Goal: Task Accomplishment & Management: Use online tool/utility

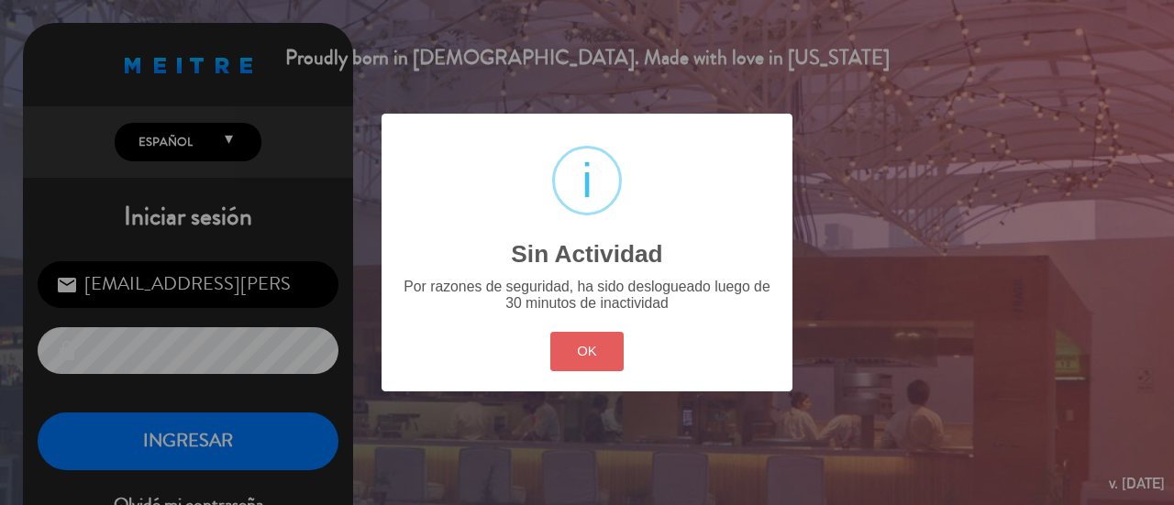
click at [594, 348] on button "OK" at bounding box center [587, 351] width 74 height 39
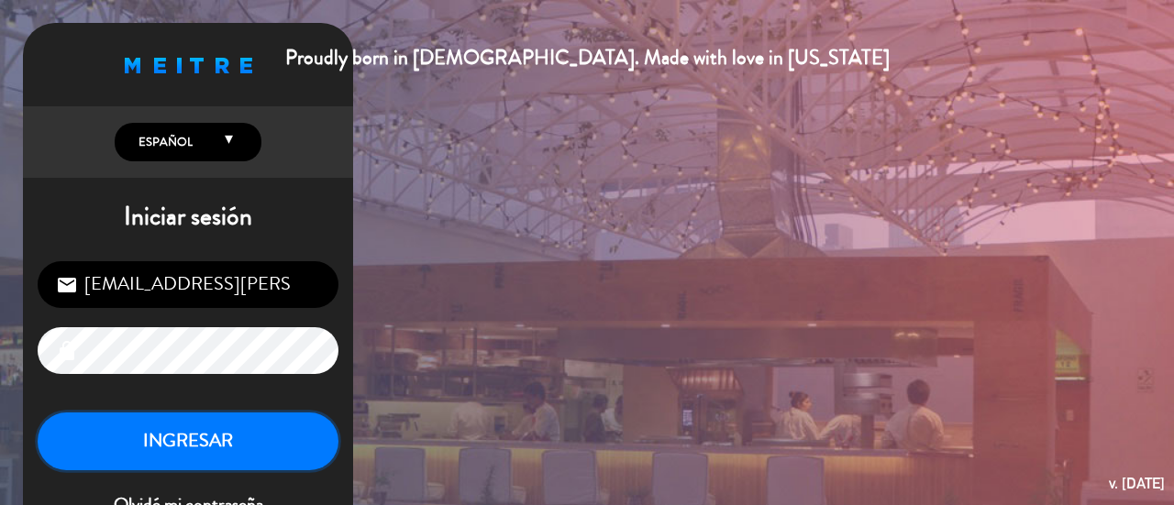
click at [220, 442] on button "INGRESAR" at bounding box center [188, 442] width 301 height 58
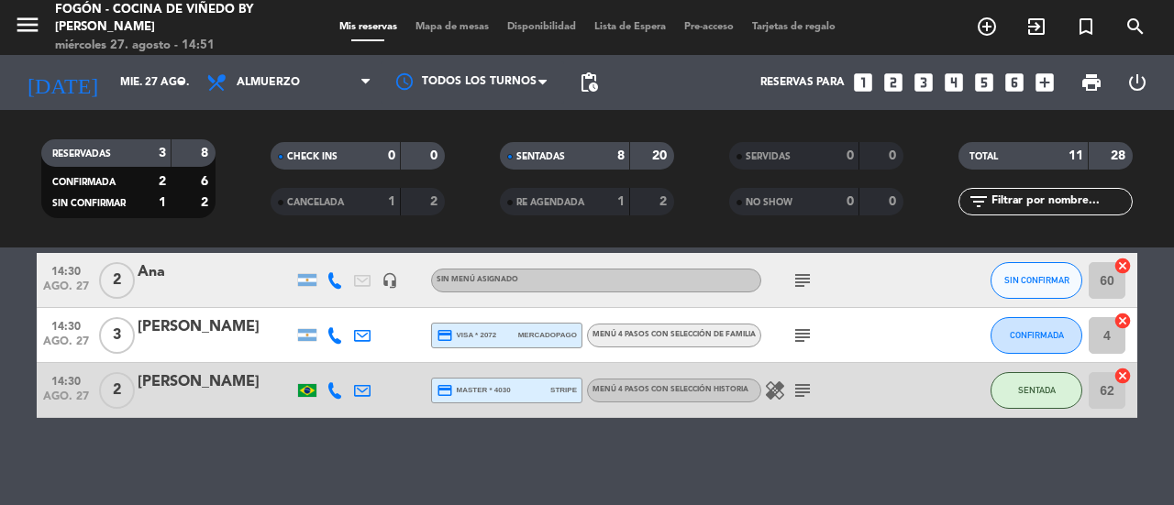
scroll to position [600, 0]
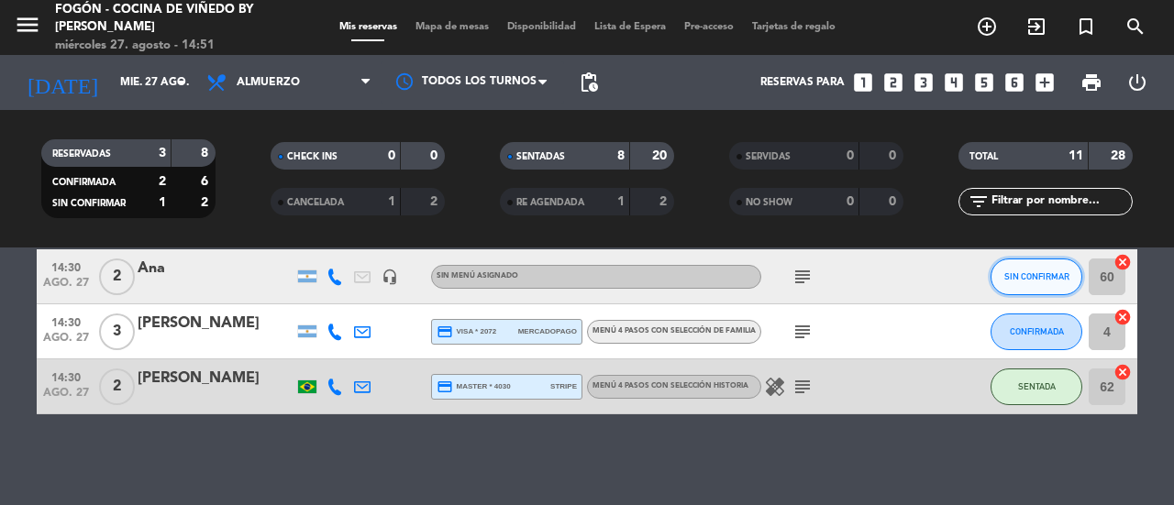
click at [1031, 274] on span "SIN CONFIRMAR" at bounding box center [1037, 277] width 65 height 10
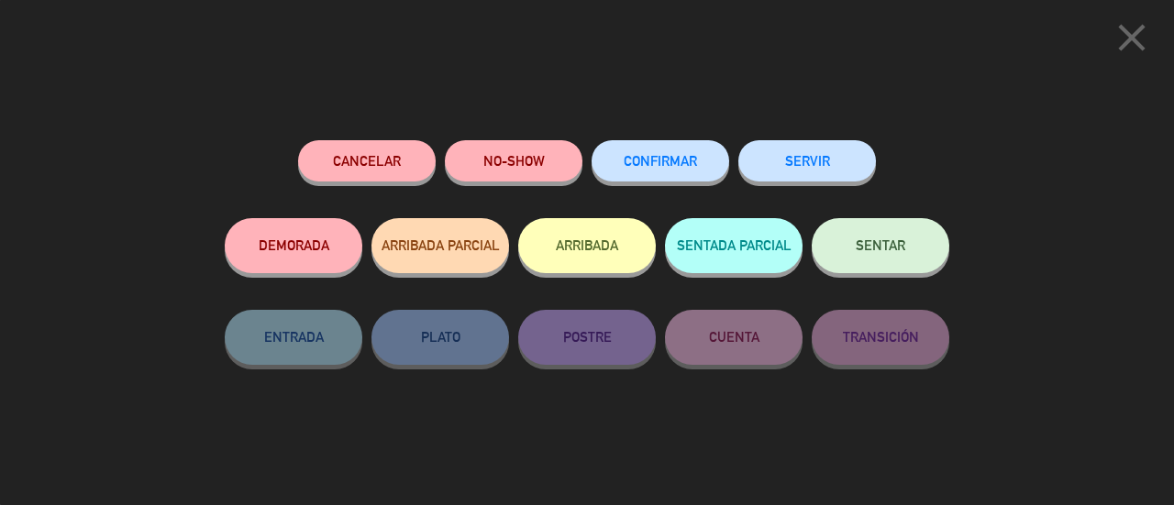
click at [884, 257] on button "SENTAR" at bounding box center [881, 245] width 138 height 55
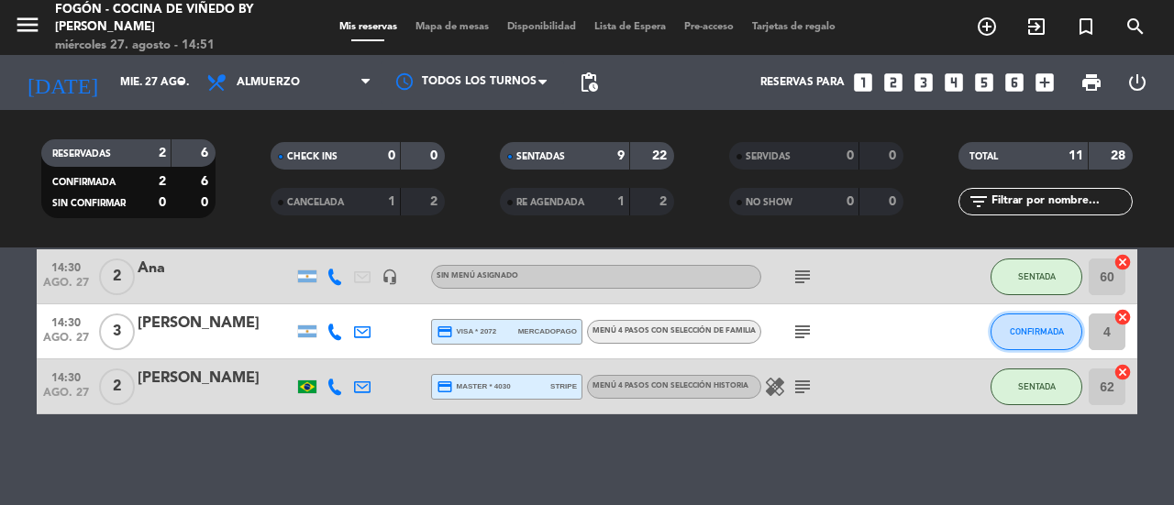
click at [993, 334] on button "CONFIRMADA" at bounding box center [1037, 332] width 92 height 37
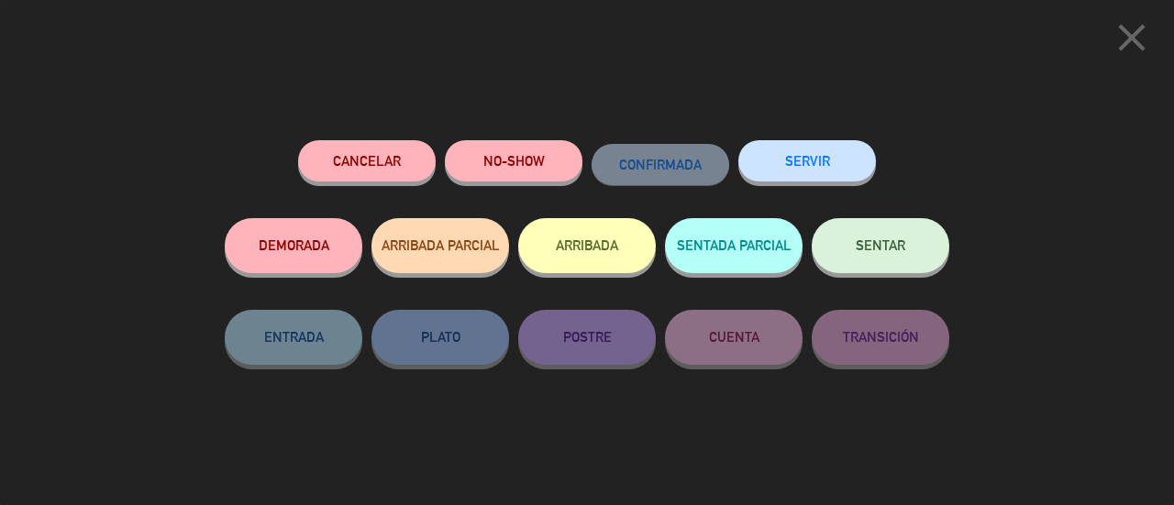
click at [877, 248] on span "SENTAR" at bounding box center [881, 246] width 50 height 16
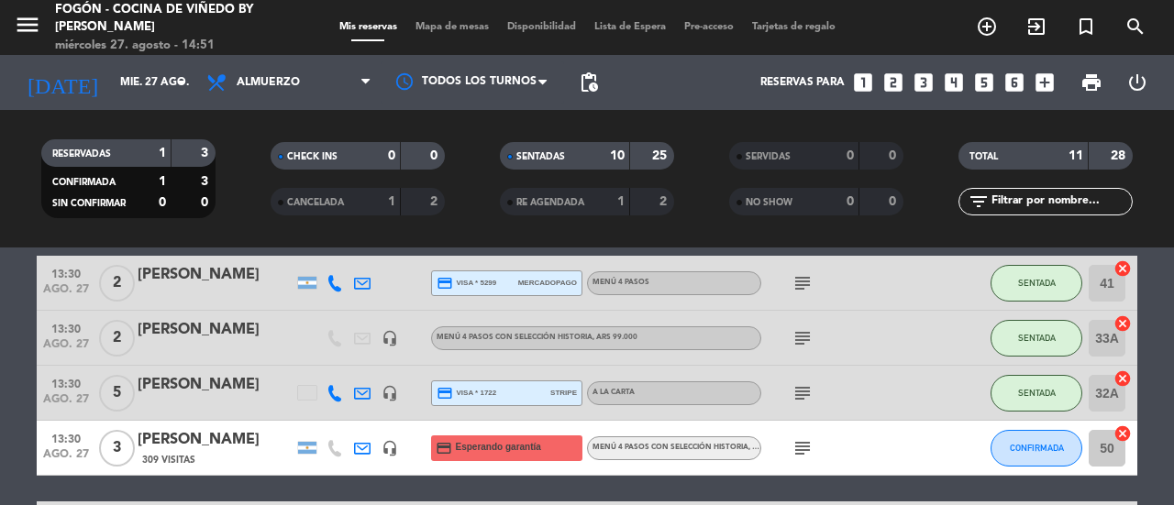
scroll to position [233, 0]
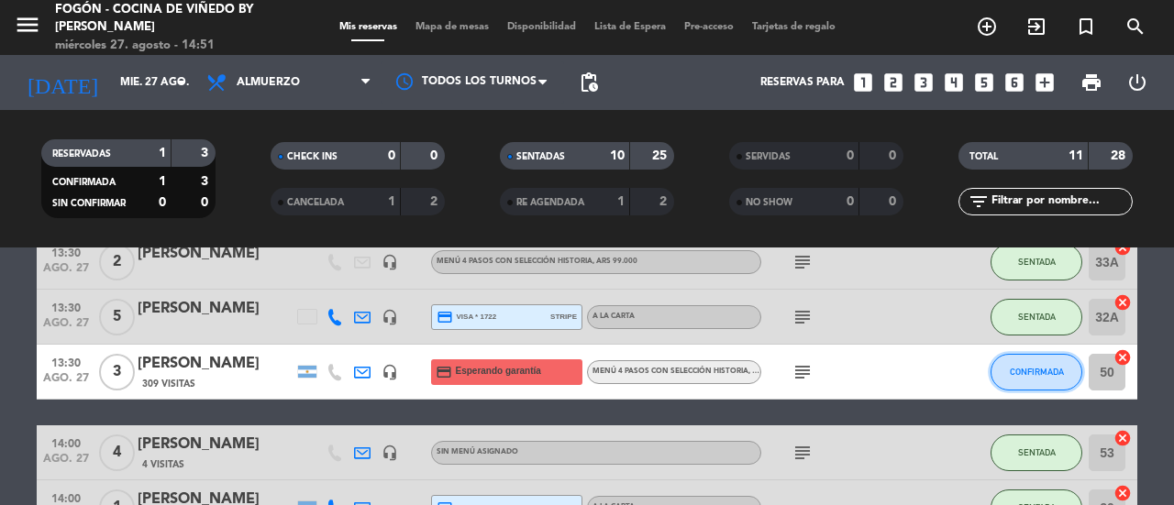
click at [1023, 376] on button "CONFIRMADA" at bounding box center [1037, 372] width 92 height 37
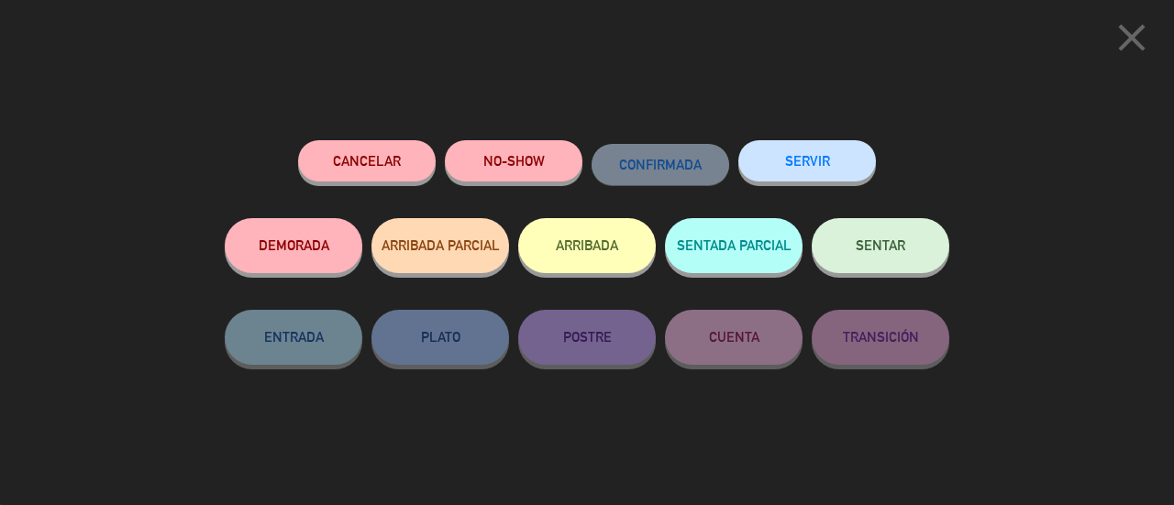
click at [914, 254] on button "SENTAR" at bounding box center [881, 245] width 138 height 55
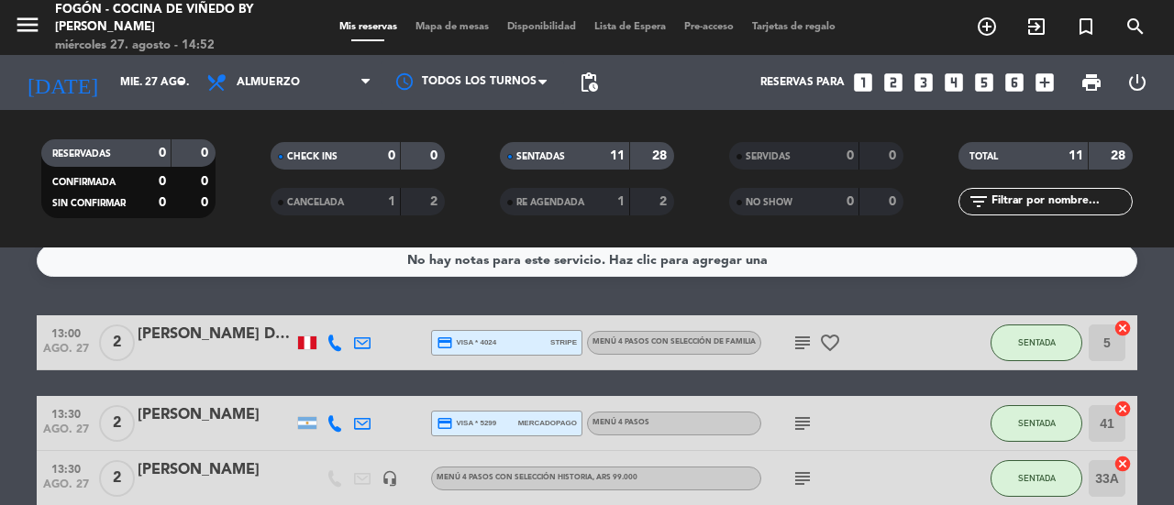
scroll to position [0, 0]
